Goal: Transaction & Acquisition: Obtain resource

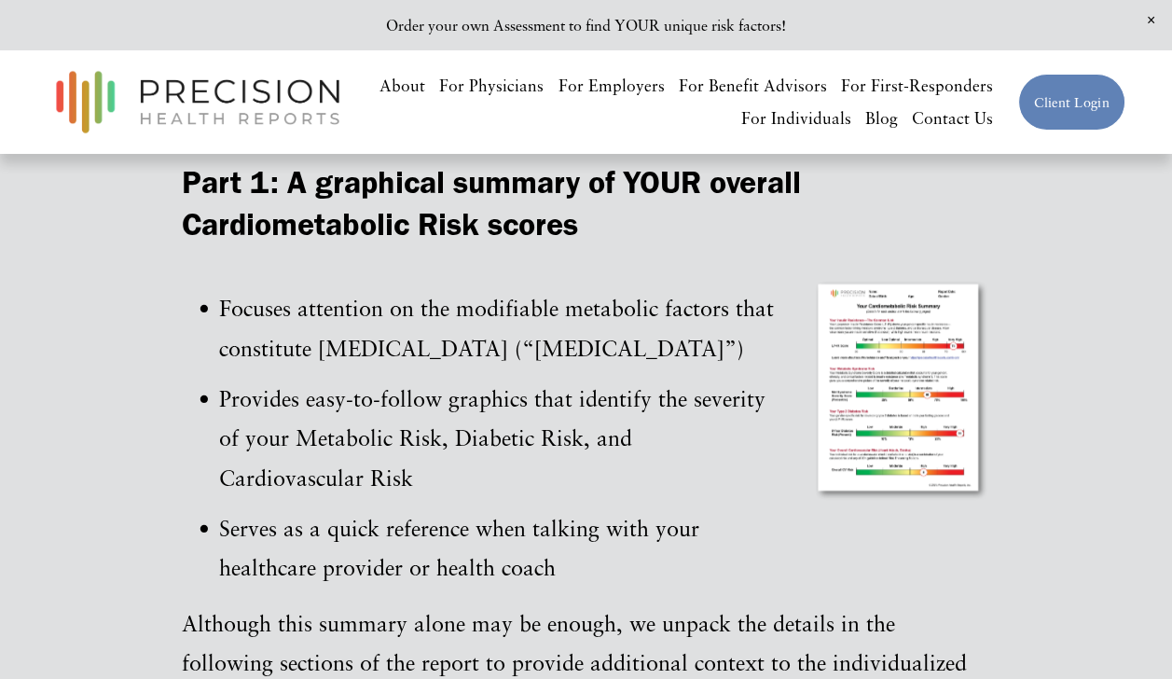
scroll to position [2375, 0]
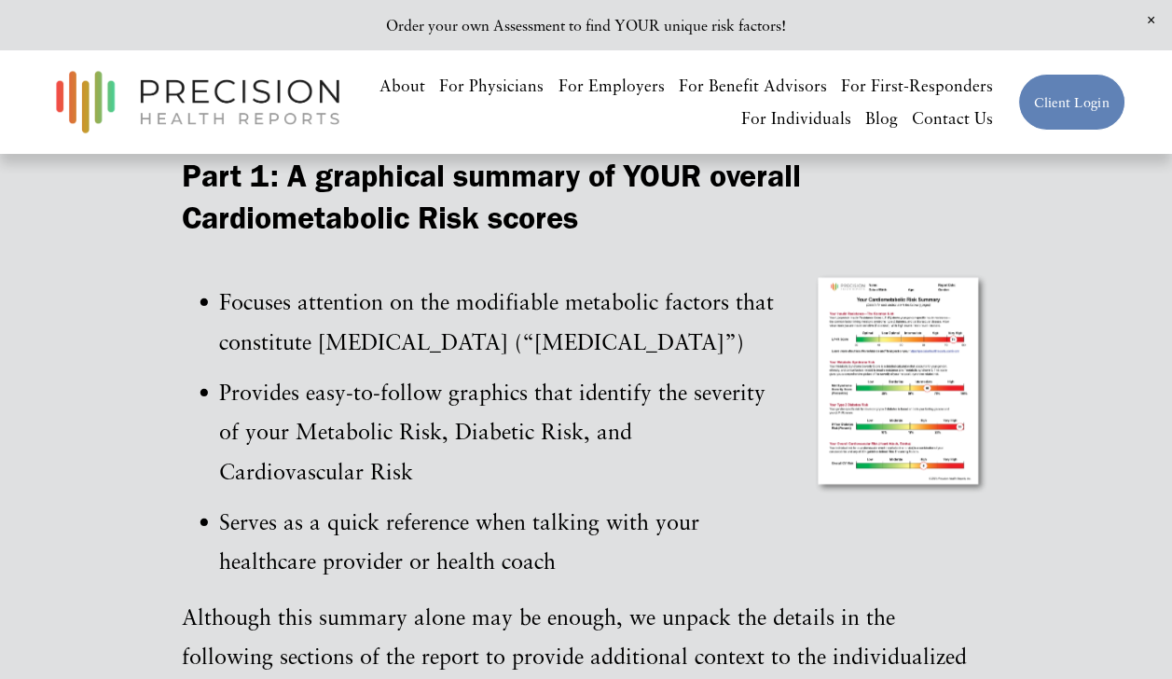
click at [905, 395] on div at bounding box center [901, 384] width 178 height 226
click at [895, 395] on div at bounding box center [901, 384] width 178 height 226
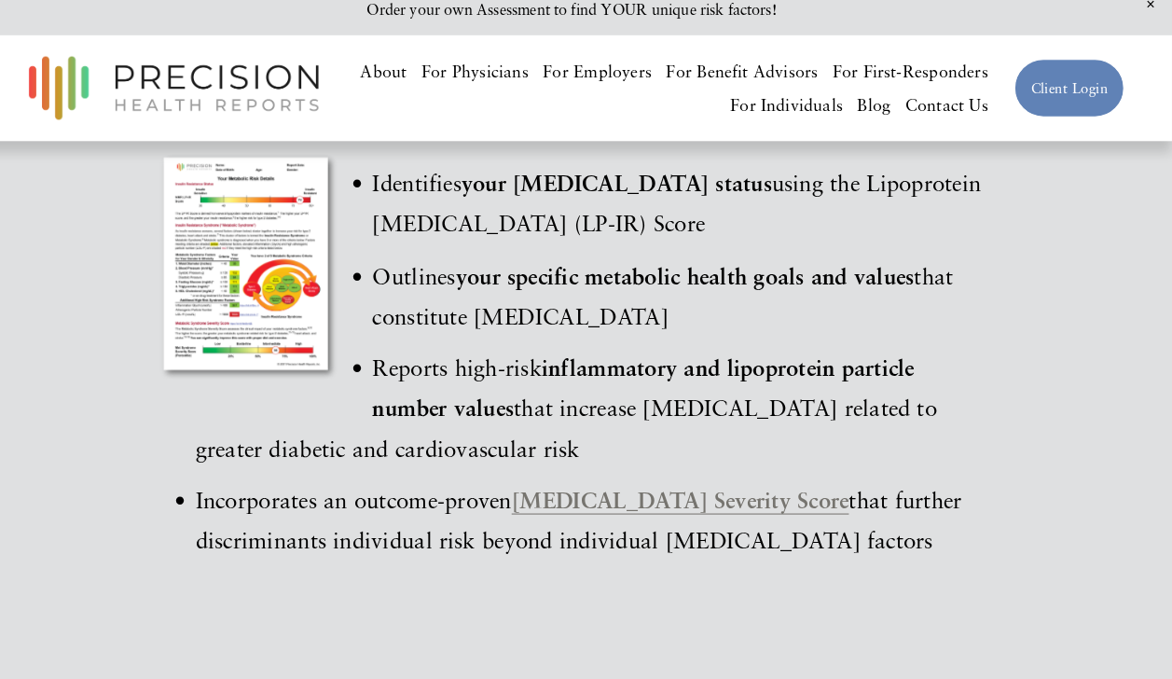
scroll to position [3107, 0]
click at [243, 330] on div at bounding box center [271, 276] width 178 height 226
click at [275, 352] on div at bounding box center [271, 276] width 178 height 226
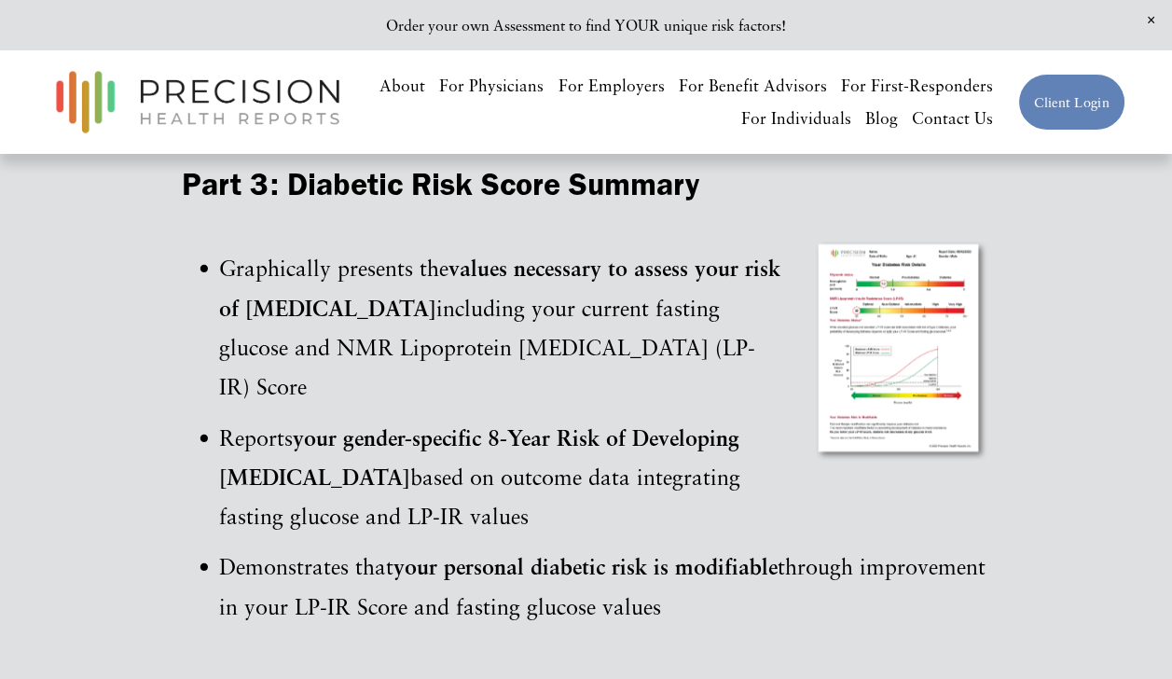
scroll to position [3625, 0]
click at [893, 404] on div at bounding box center [901, 350] width 178 height 226
click at [889, 393] on div at bounding box center [901, 350] width 178 height 226
click at [923, 350] on div at bounding box center [901, 350] width 178 height 226
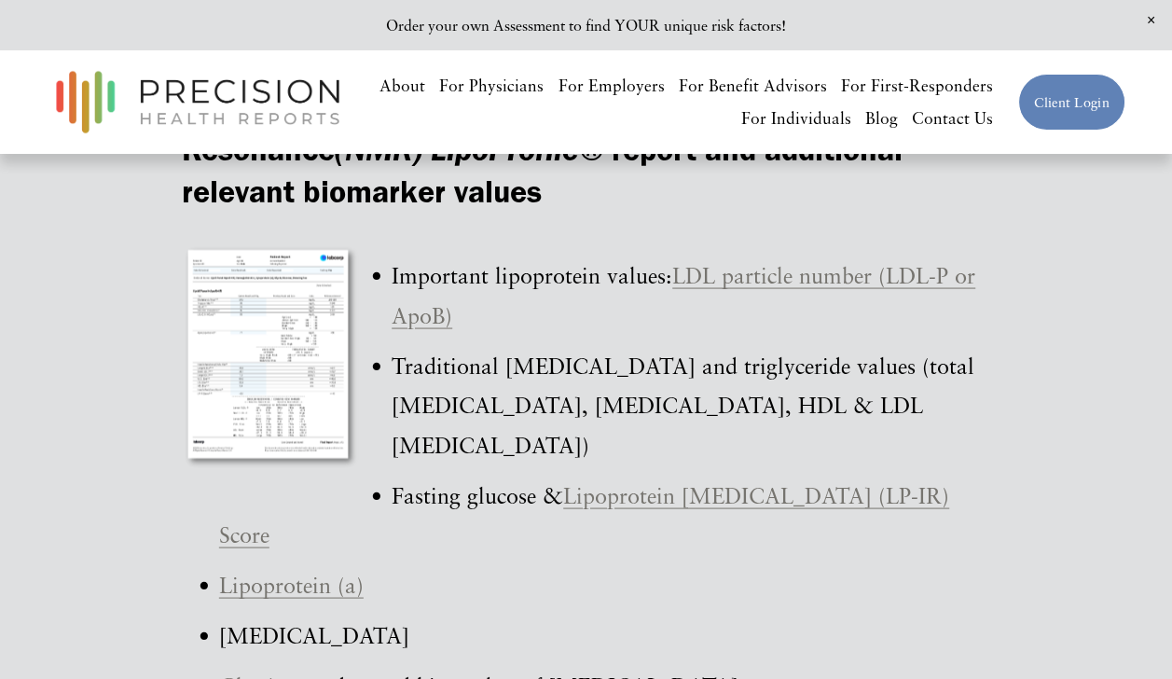
scroll to position [5581, 0]
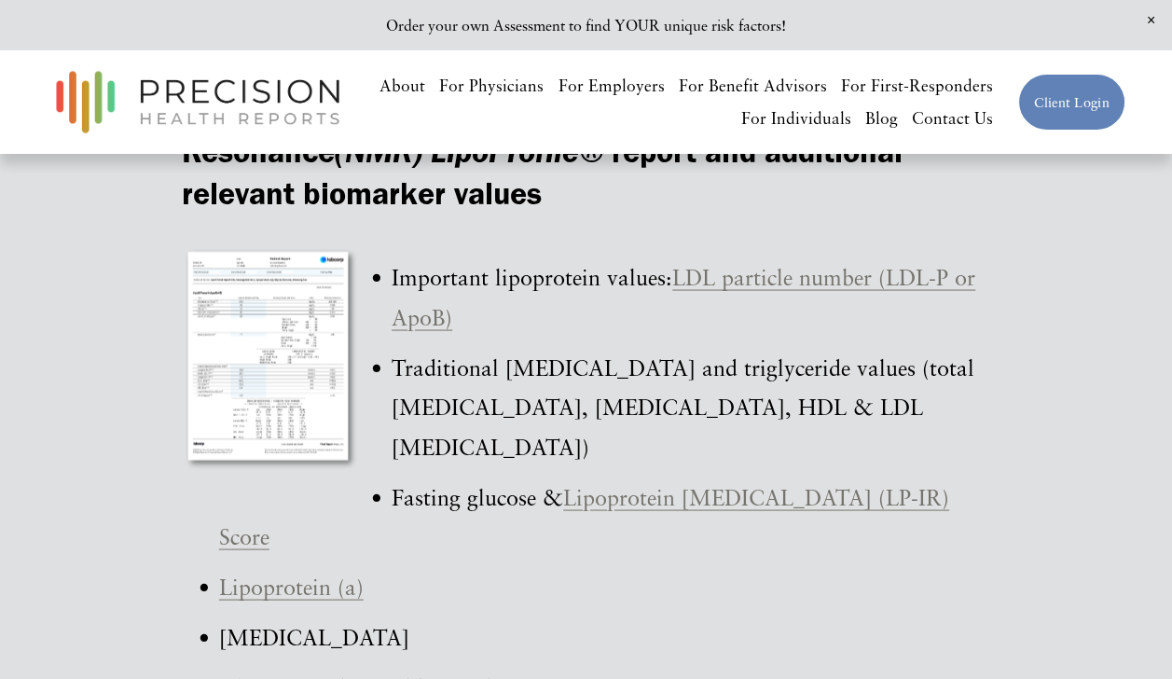
click at [276, 412] on div at bounding box center [271, 359] width 178 height 226
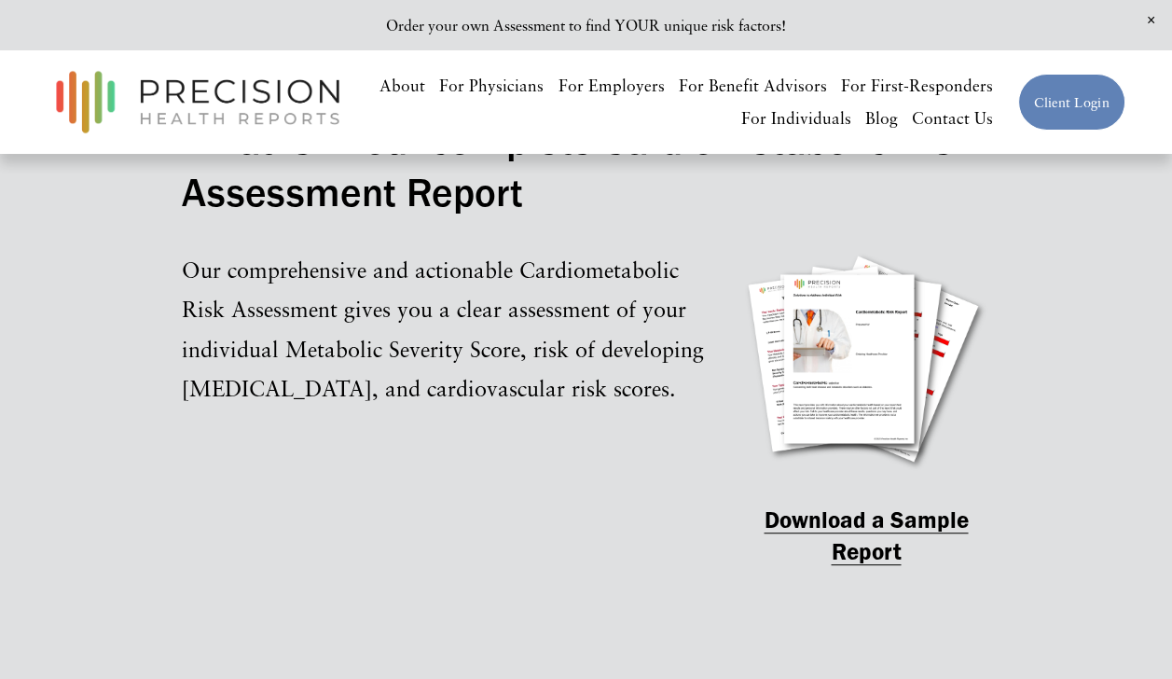
scroll to position [1827, 0]
click at [915, 517] on strong "Download a Sample Report" at bounding box center [866, 535] width 204 height 60
